Goal: Transaction & Acquisition: Purchase product/service

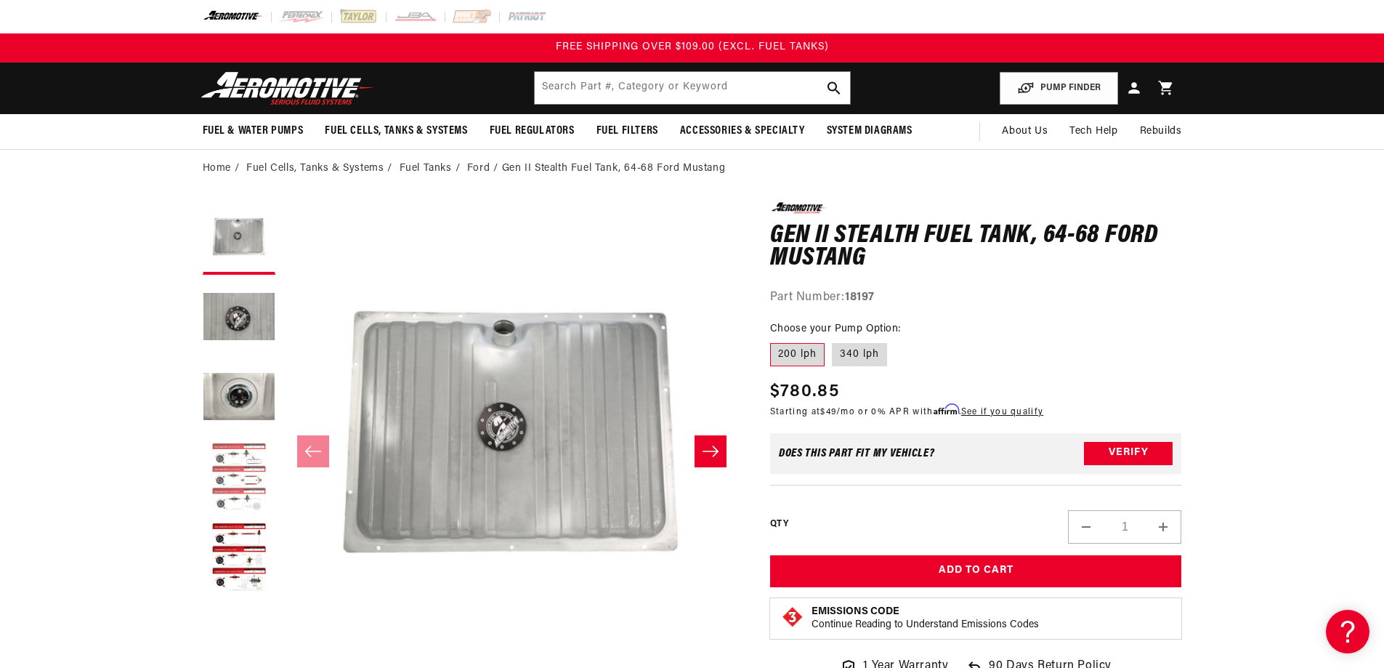
click at [257, 469] on button "Load image 4 in gallery view" at bounding box center [239, 478] width 73 height 73
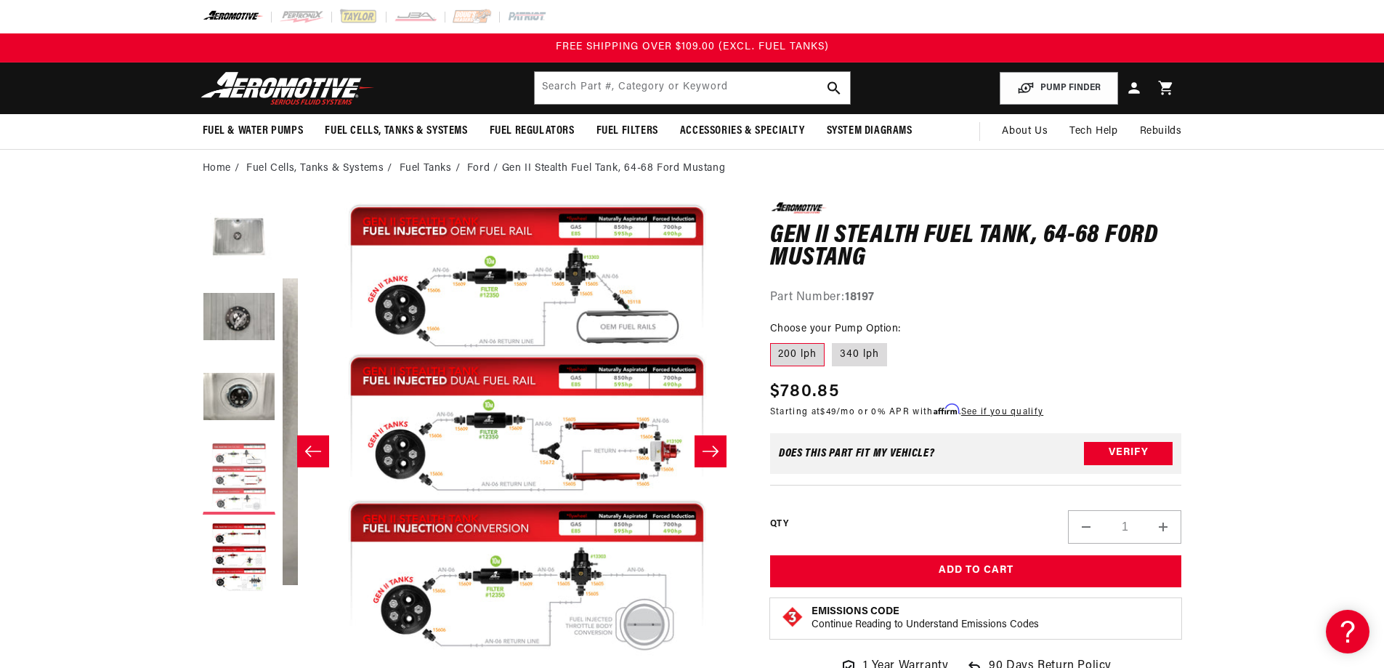
scroll to position [0, 1376]
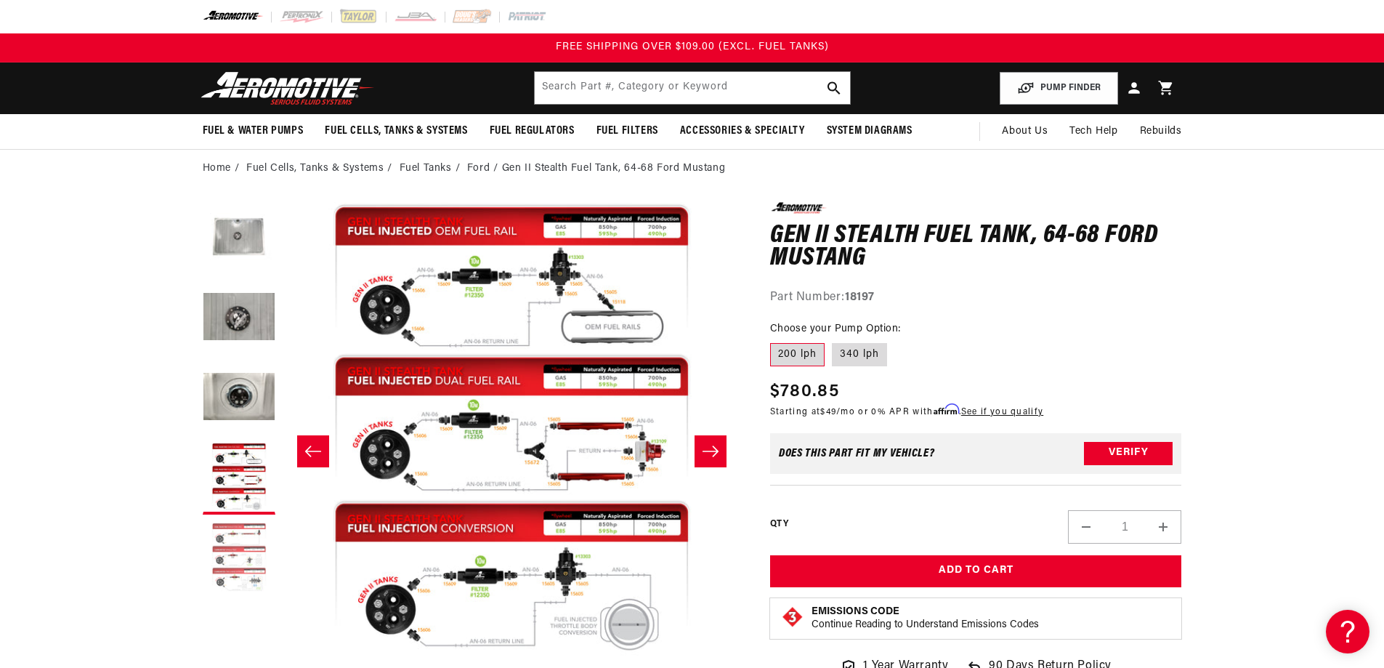
click at [240, 530] on button "Load image 5 in gallery view" at bounding box center [239, 558] width 73 height 73
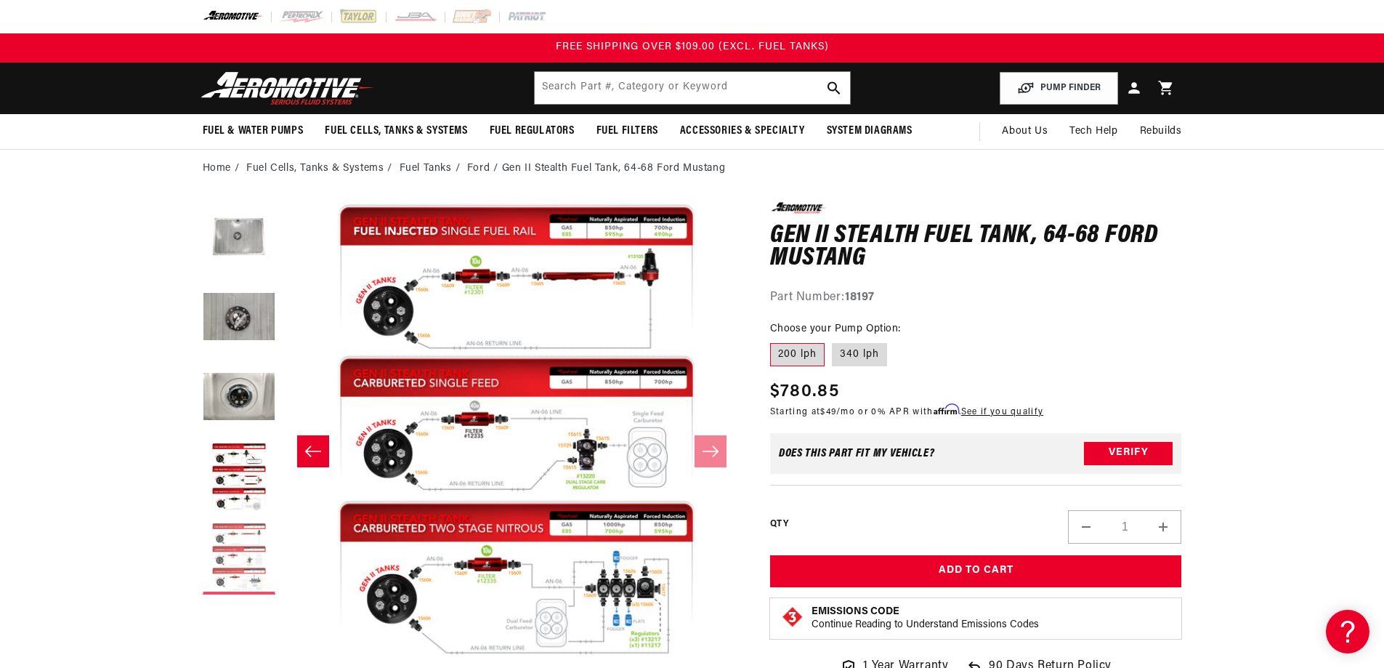
scroll to position [0, 1835]
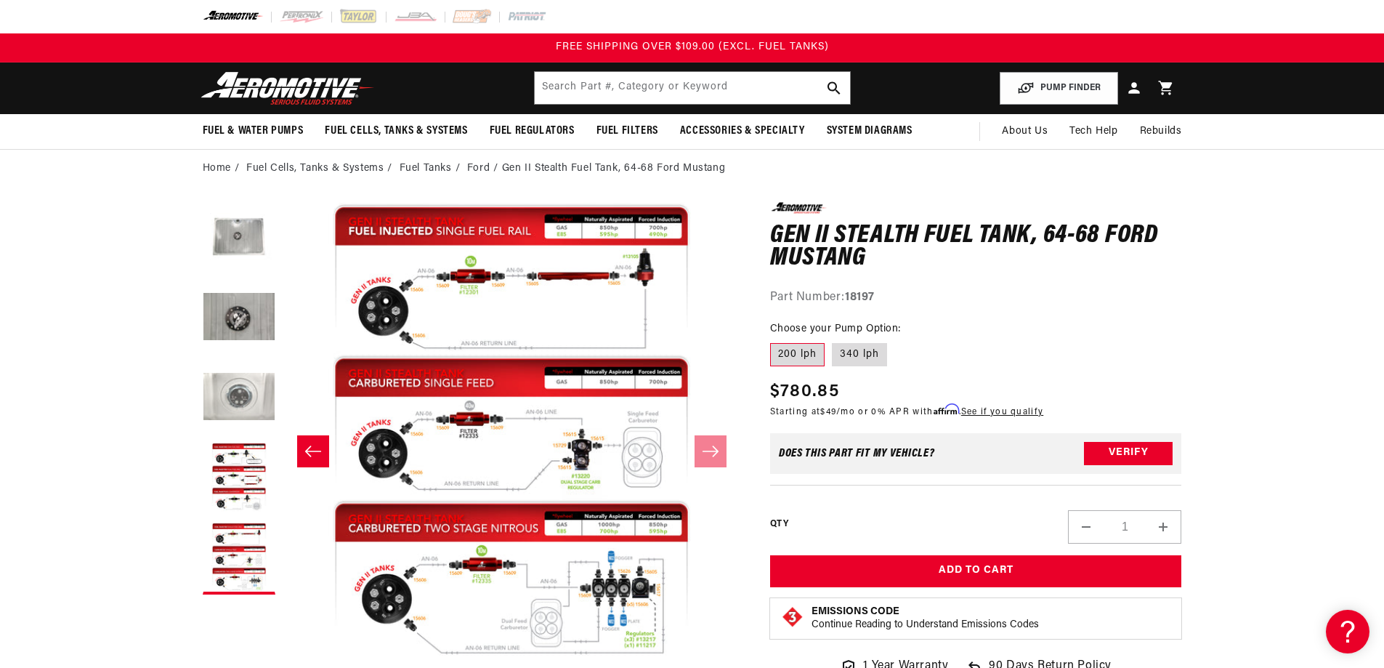
click at [233, 391] on button "Load image 3 in gallery view" at bounding box center [239, 398] width 73 height 73
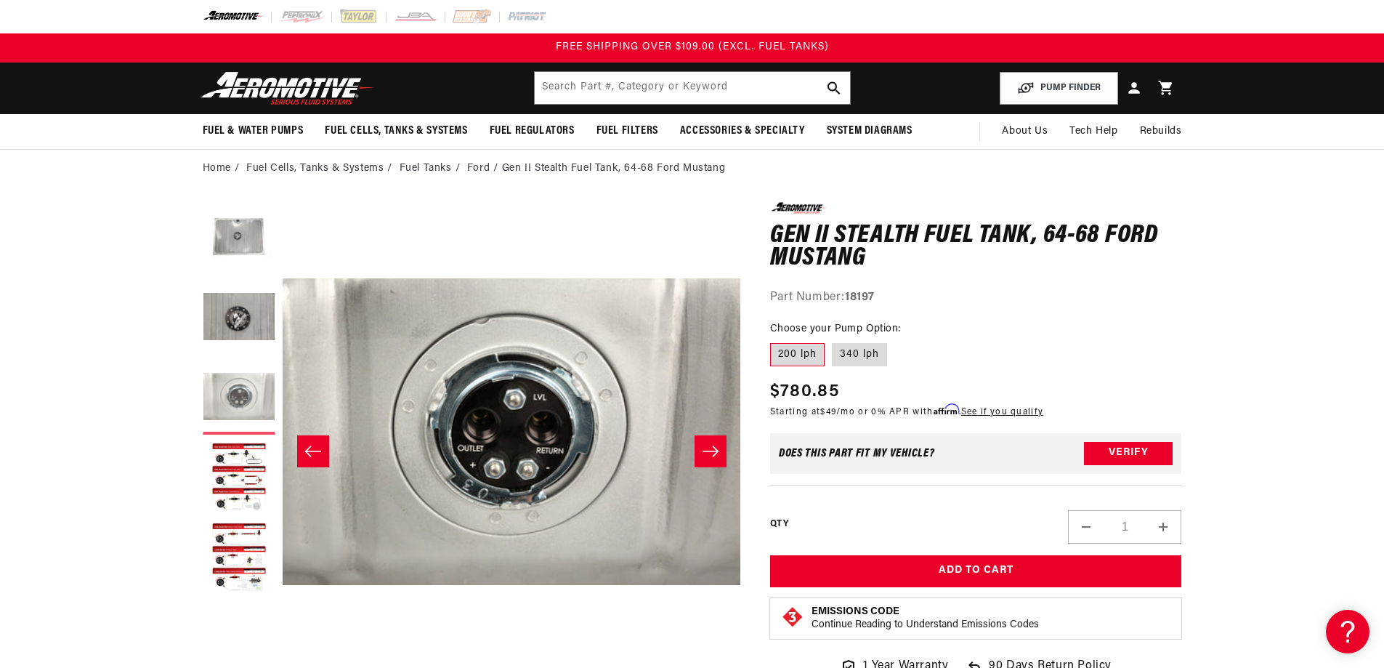
scroll to position [0, 917]
click at [252, 300] on button "Load image 2 in gallery view" at bounding box center [239, 318] width 73 height 73
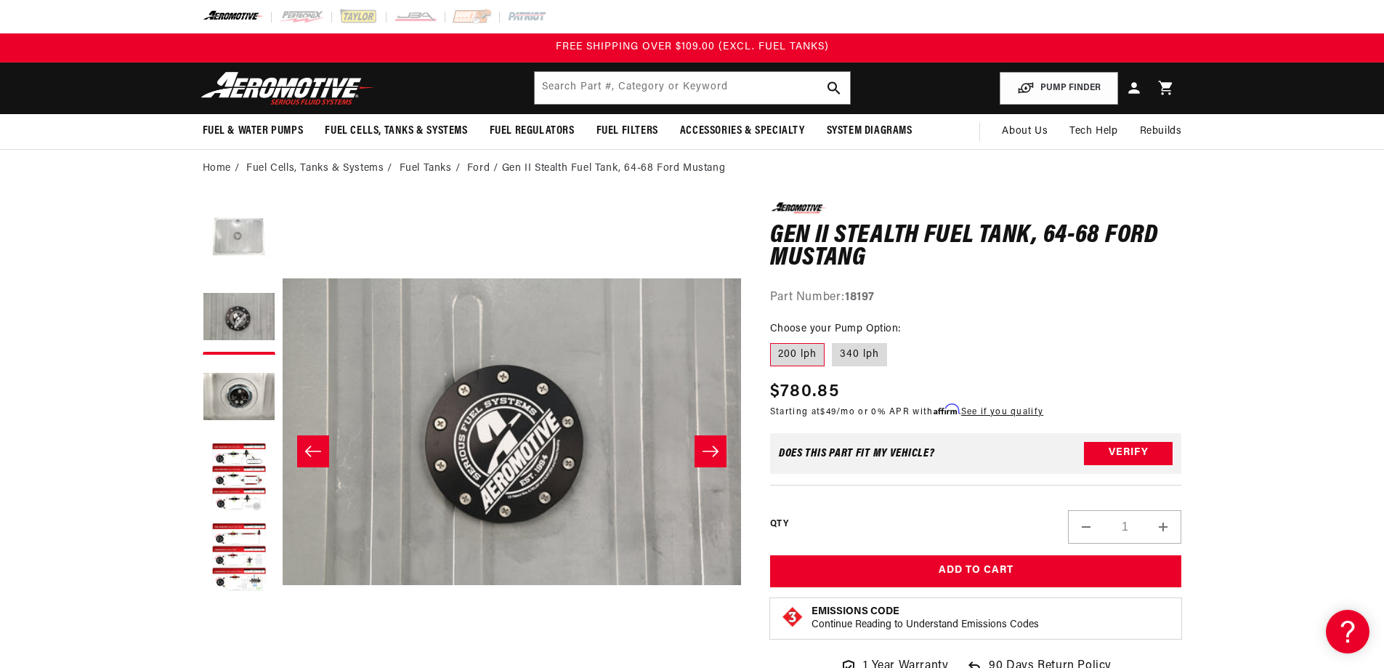
click at [252, 242] on button "Load image 1 in gallery view" at bounding box center [239, 238] width 73 height 73
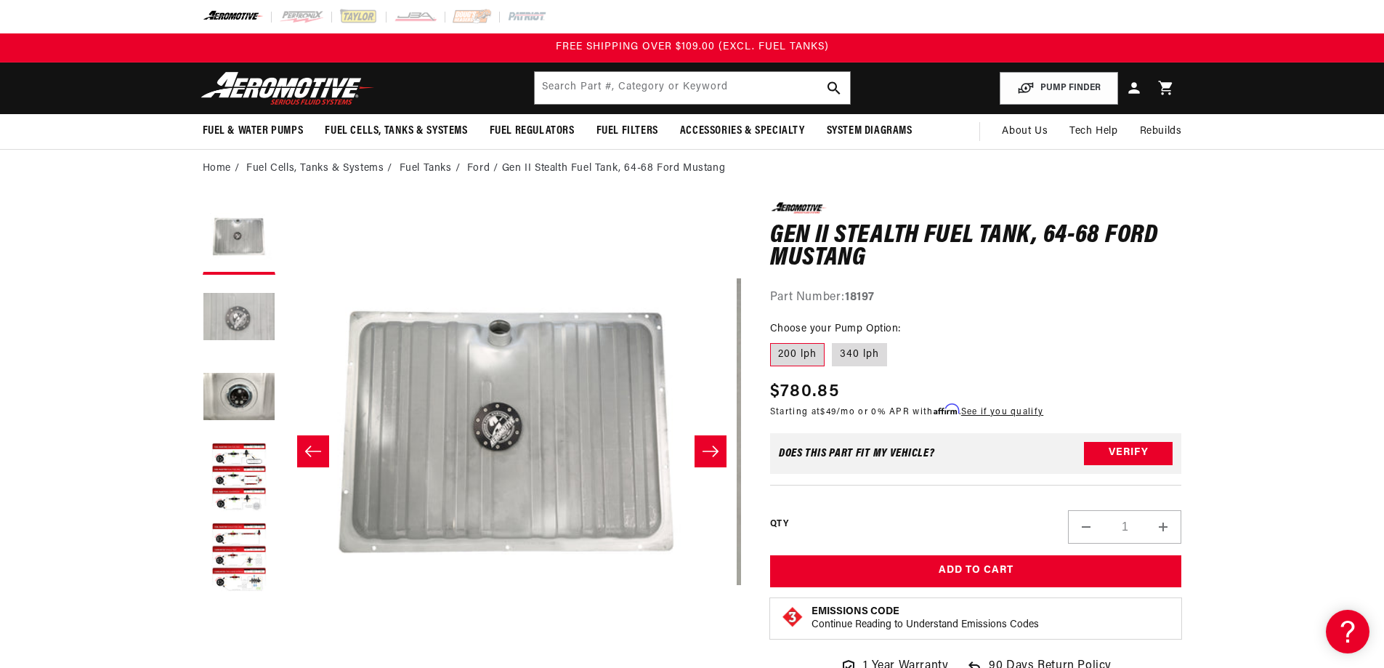
scroll to position [0, 0]
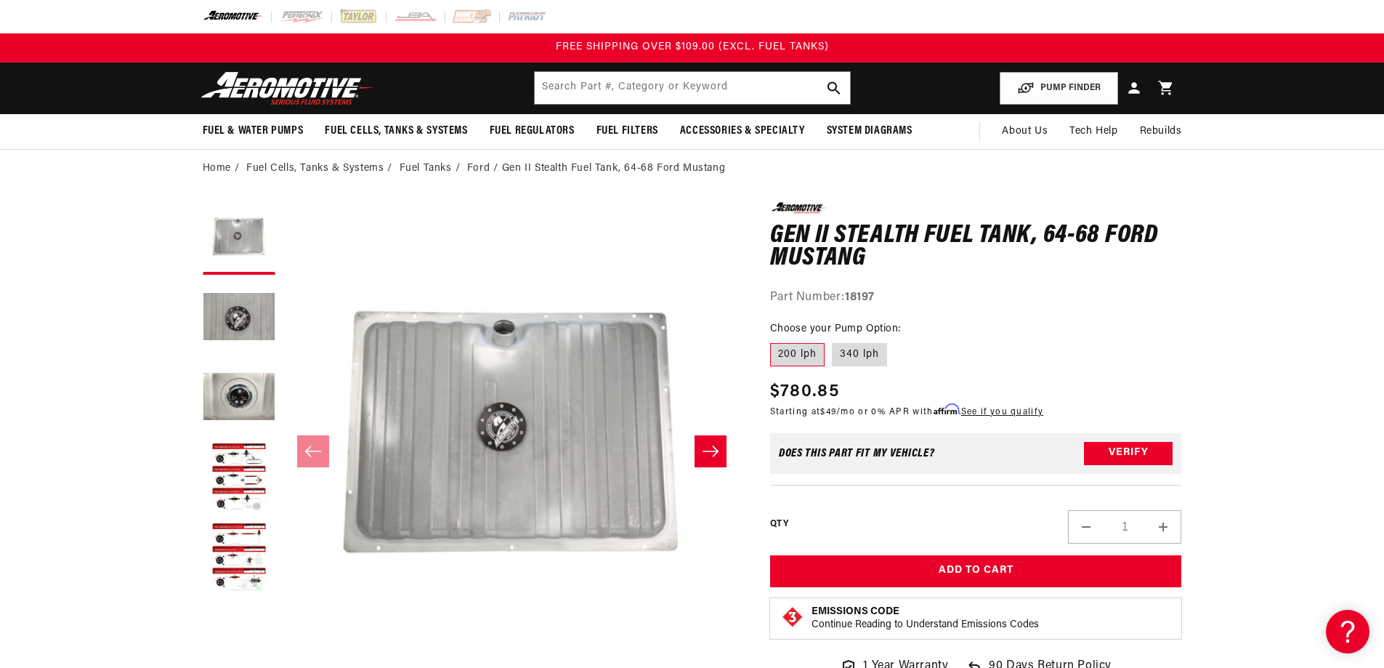
click at [706, 449] on icon "Slide right" at bounding box center [710, 451] width 17 height 15
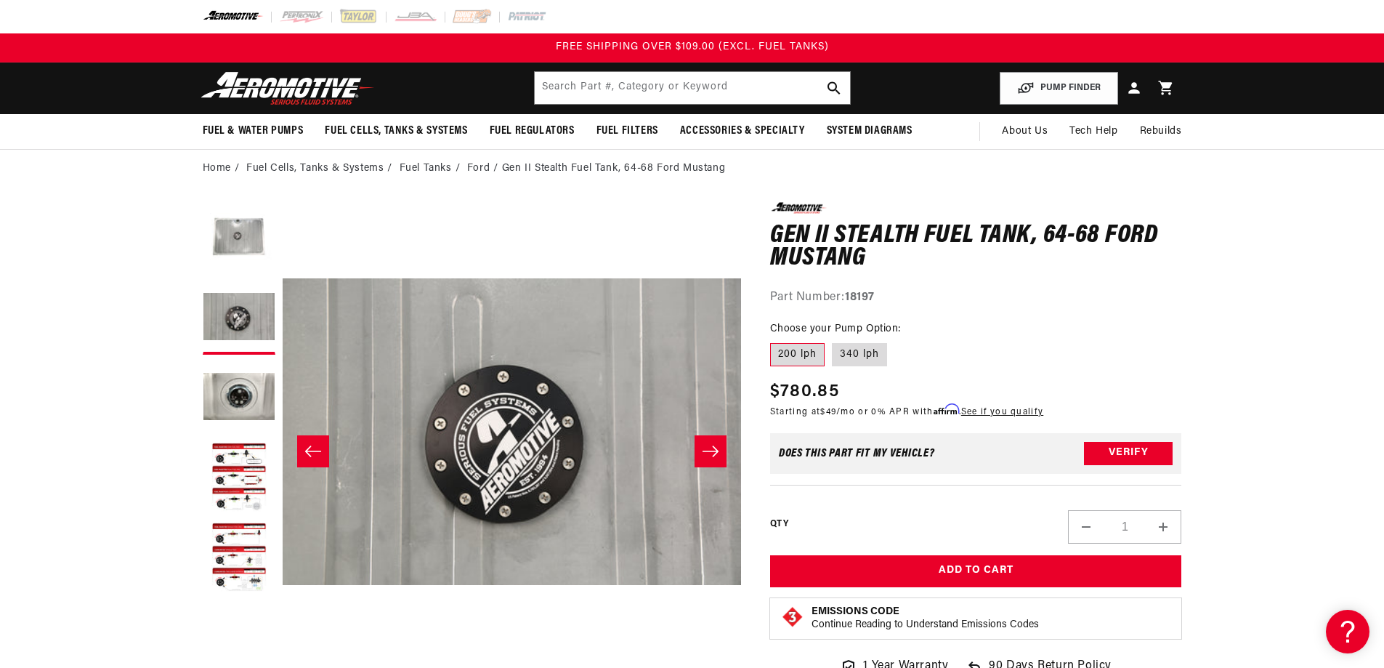
click at [706, 449] on icon "Slide right" at bounding box center [710, 451] width 17 height 15
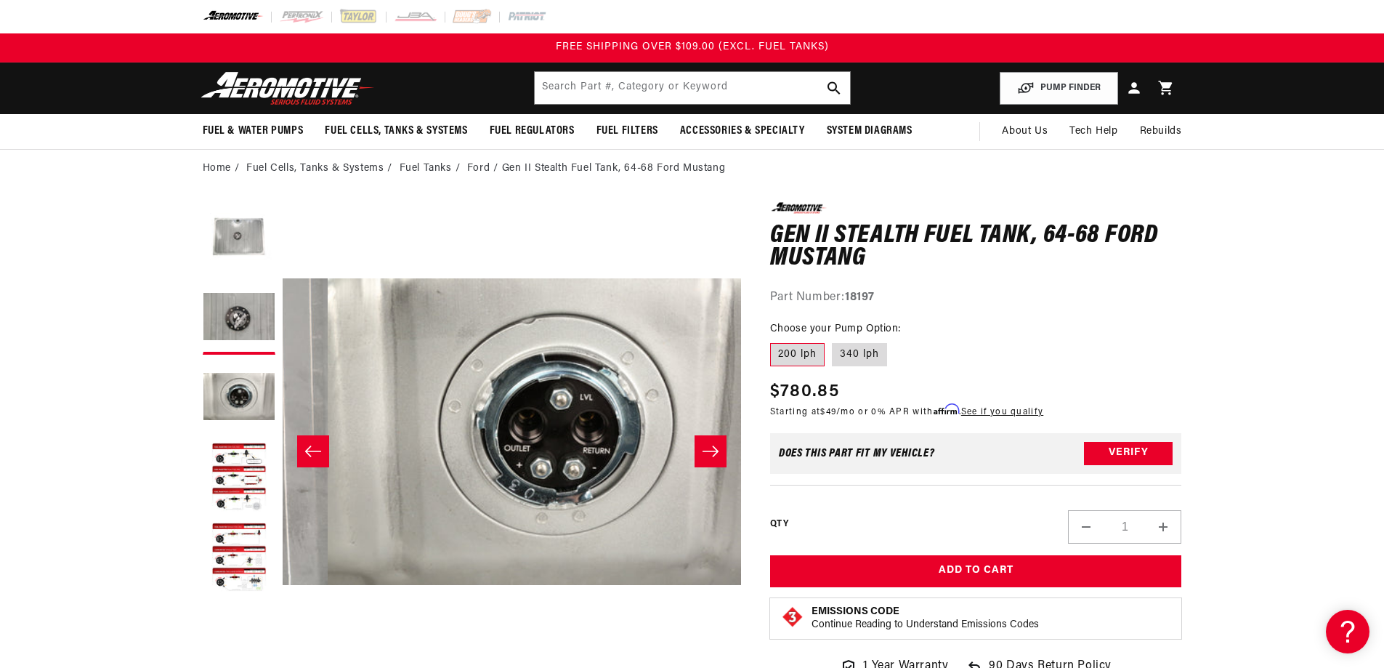
scroll to position [0, 917]
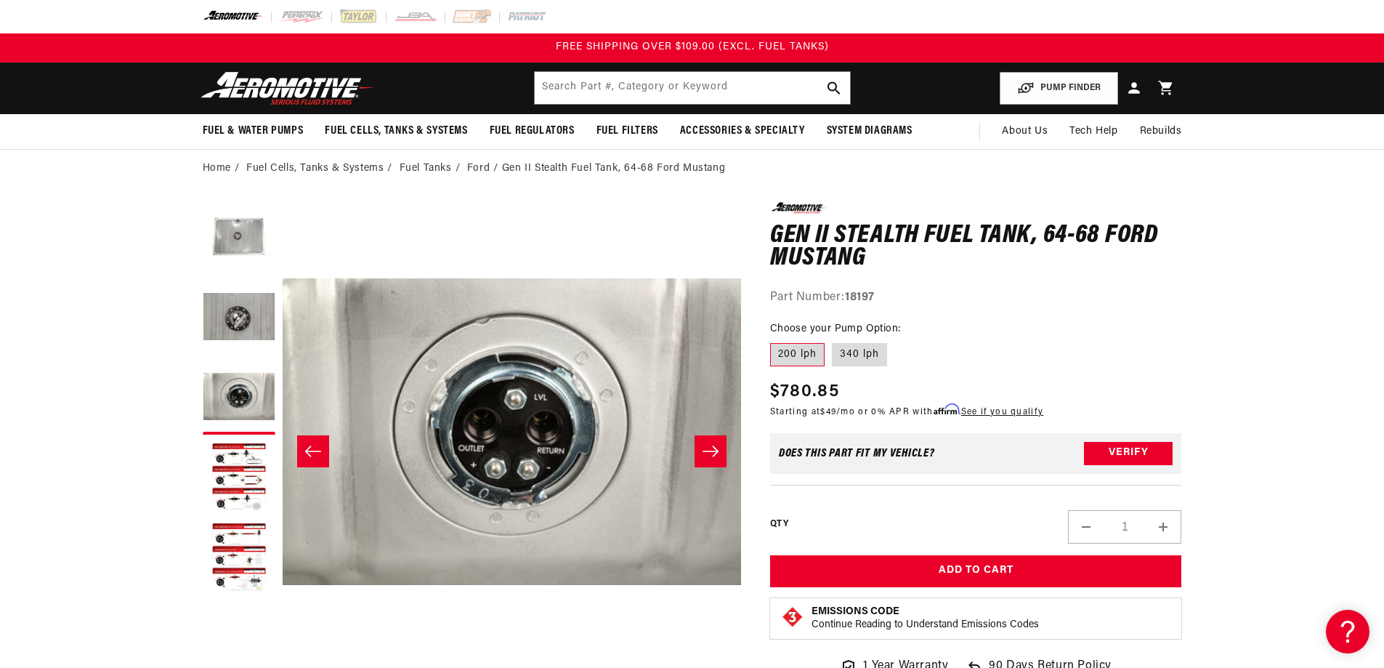
click at [706, 449] on icon "Slide right" at bounding box center [710, 451] width 17 height 15
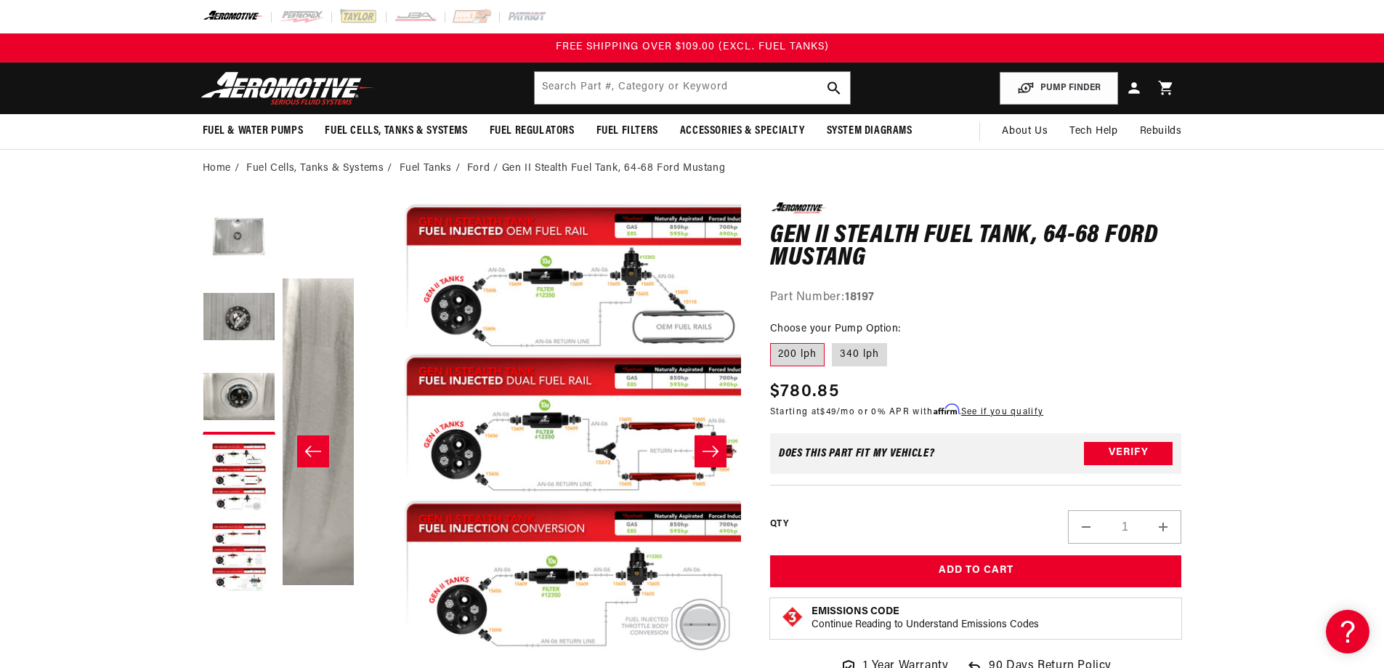
scroll to position [0, 1376]
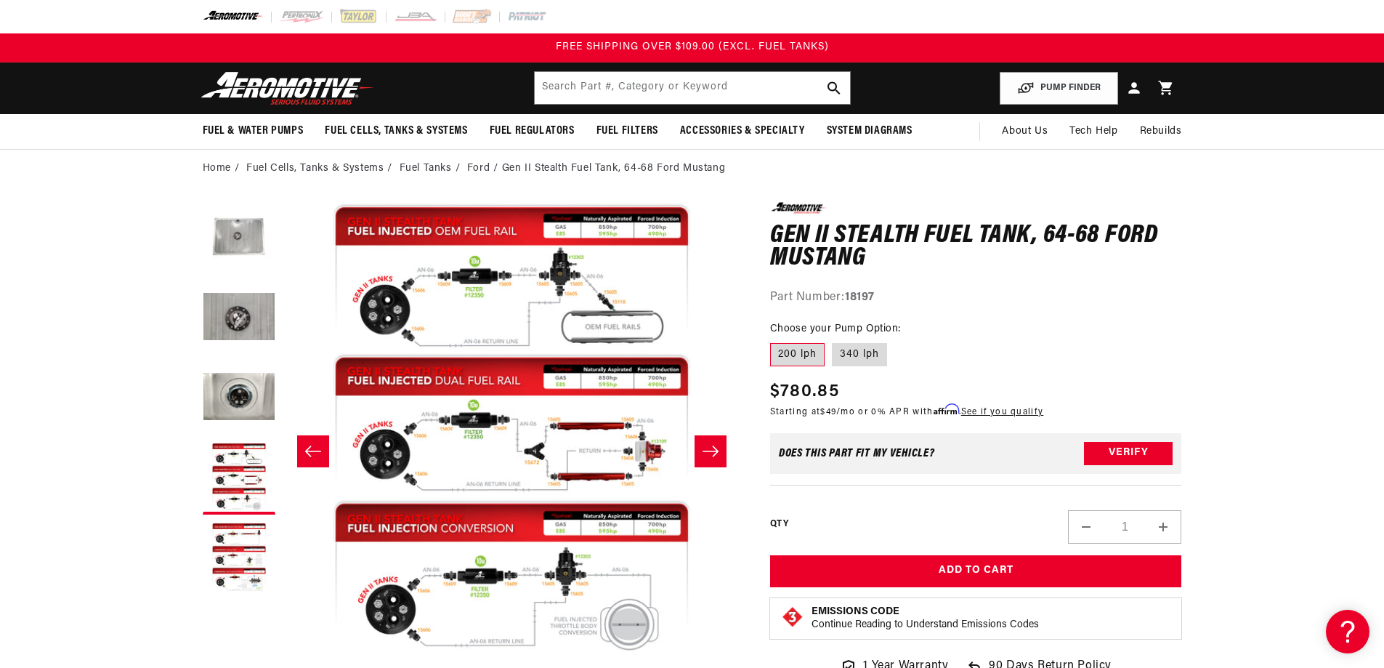
click at [706, 449] on icon "Slide right" at bounding box center [710, 451] width 17 height 15
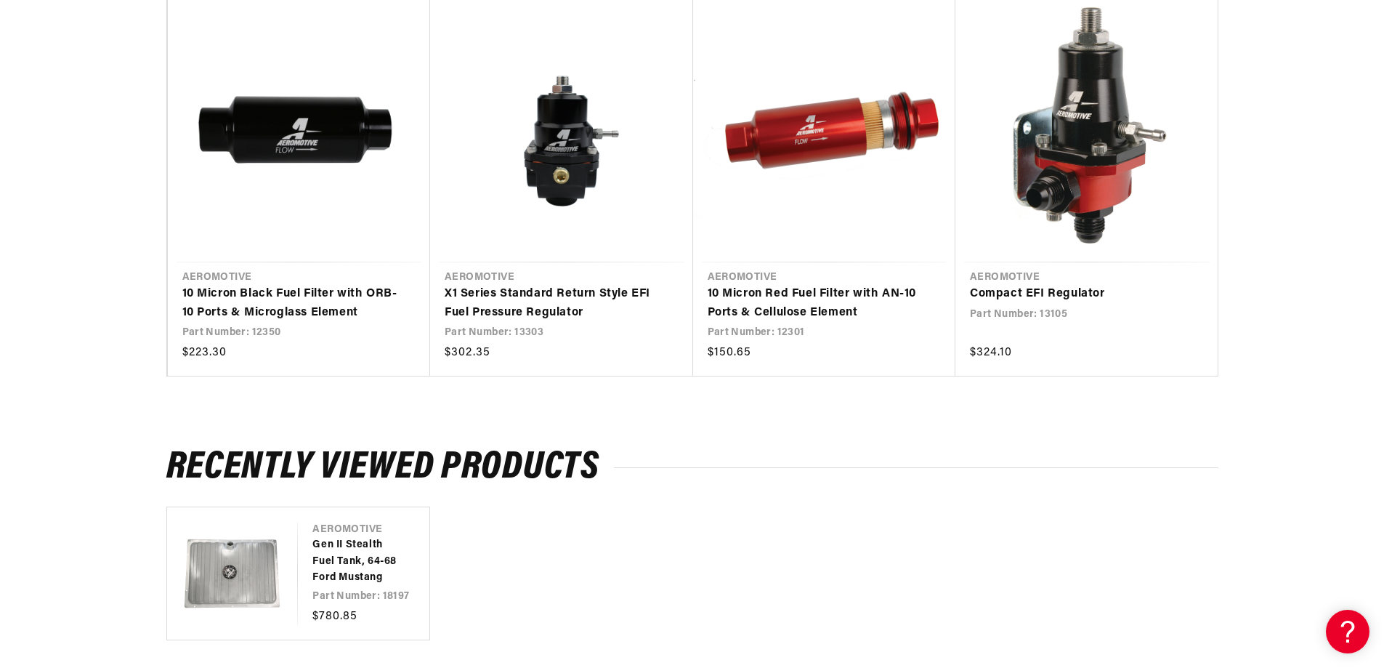
scroll to position [3100, 0]
